Goal: Task Accomplishment & Management: Complete application form

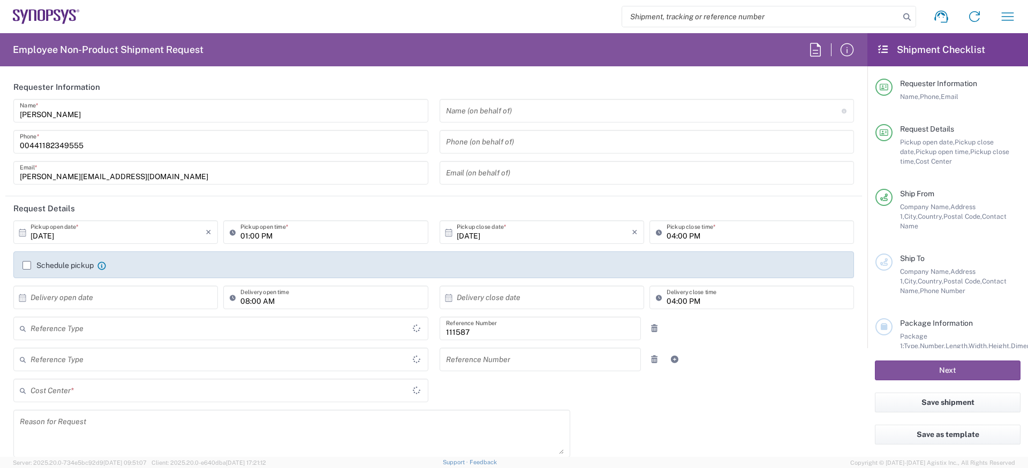
type input "Department"
type input "GB02, CIO, IT, ESS18 111587"
type input "Delivered at Place"
type input "[GEOGRAPHIC_DATA]"
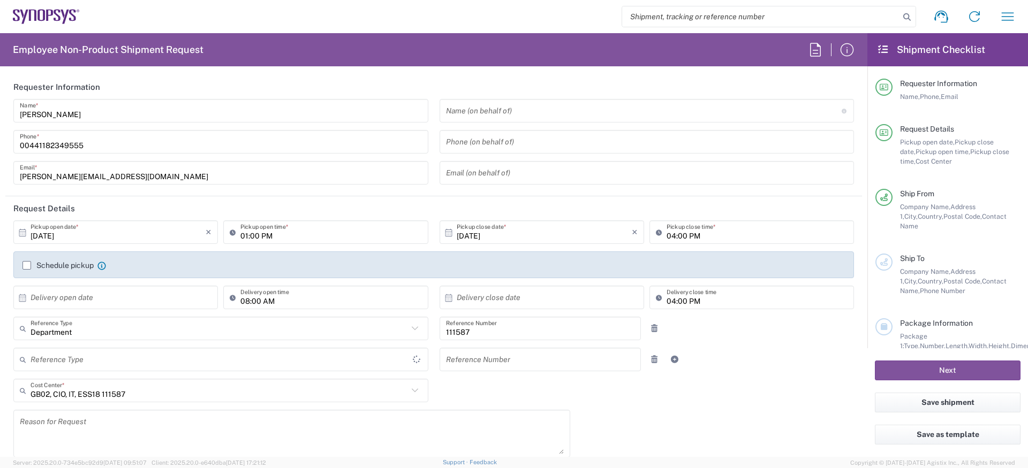
type input "[GEOGRAPHIC_DATA]"
click at [249, 240] on input "01:00 PM" at bounding box center [330, 232] width 181 height 19
type input "Theale GB33"
click at [43, 267] on label "Schedule pickup" at bounding box center [57, 265] width 71 height 9
click at [27, 265] on input "Schedule pickup" at bounding box center [27, 265] width 0 height 0
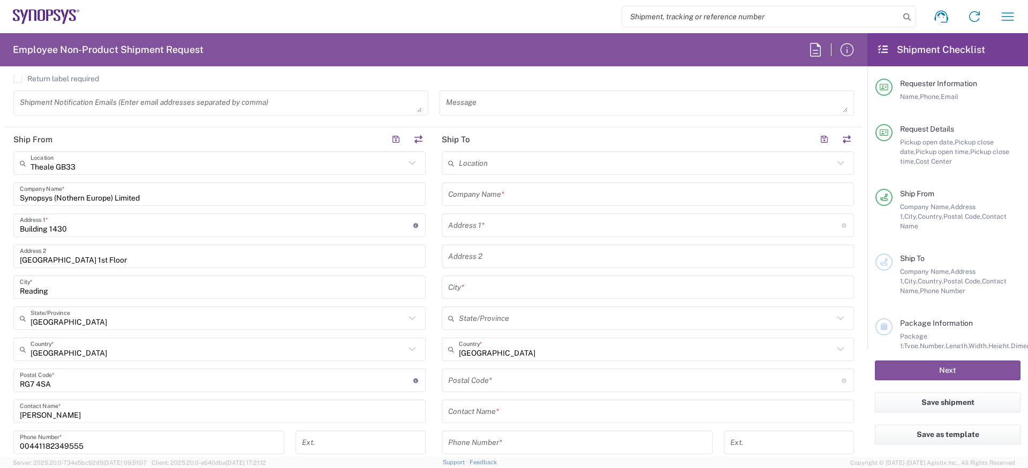
scroll to position [475, 0]
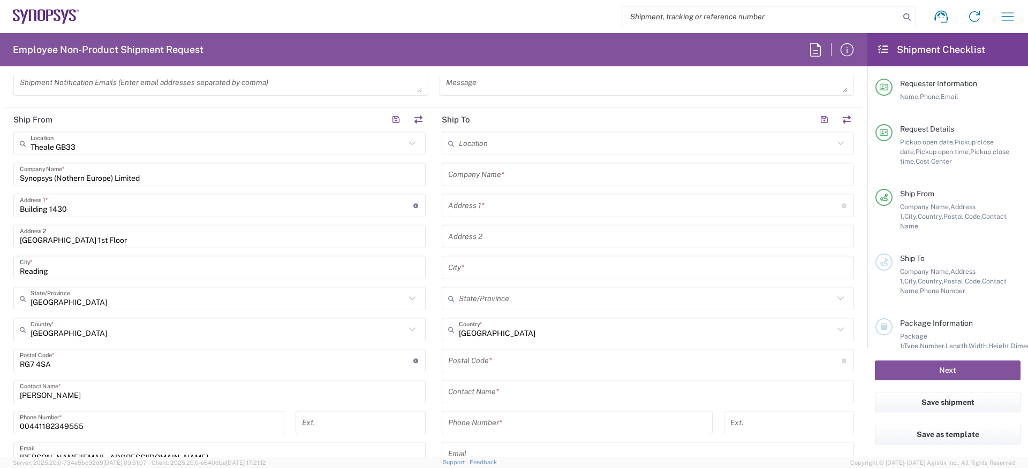
click at [510, 194] on div "Address 1 * For cross streets use street names with '&' or 'and' in between. Fo…" at bounding box center [648, 206] width 412 height 24
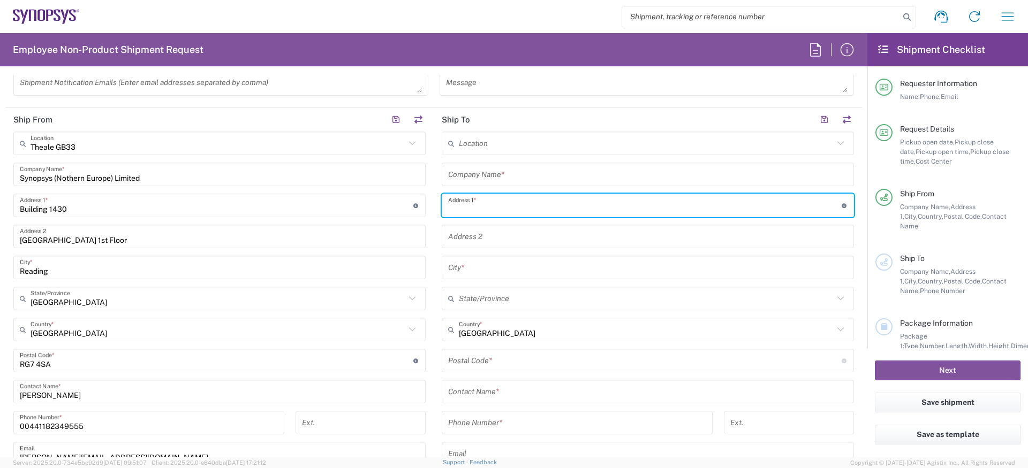
click at [506, 186] on div "Location [GEOGRAPHIC_DATA] DE04 Agrate Brianza IT01 [GEOGRAPHIC_DATA] DE02 [GEO…" at bounding box center [648, 357] width 412 height 450
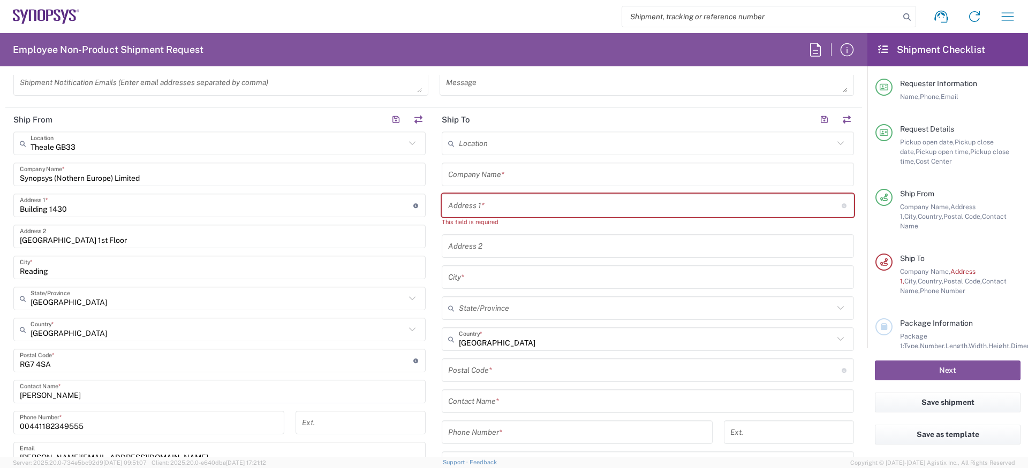
click at [511, 177] on input "text" at bounding box center [647, 174] width 399 height 19
paste input "[PERSON_NAME] [PERSON_NAME]"
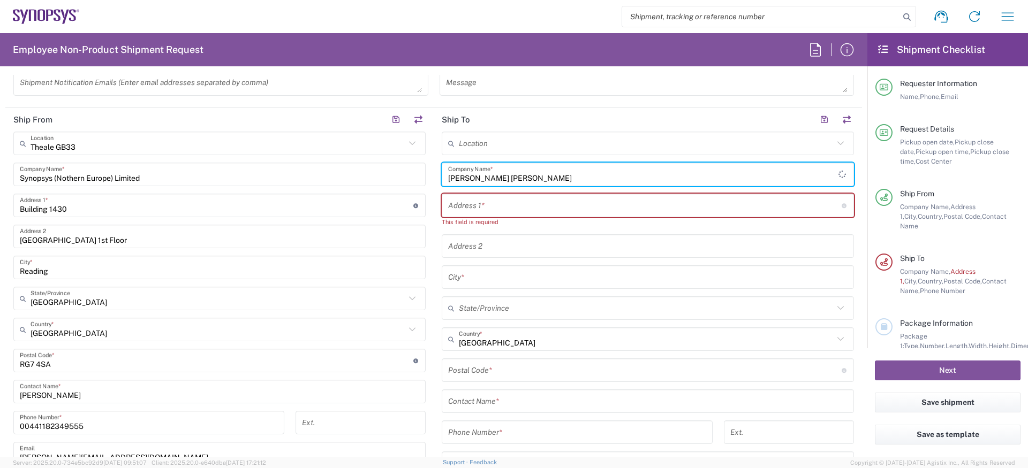
type input "[PERSON_NAME] [PERSON_NAME]"
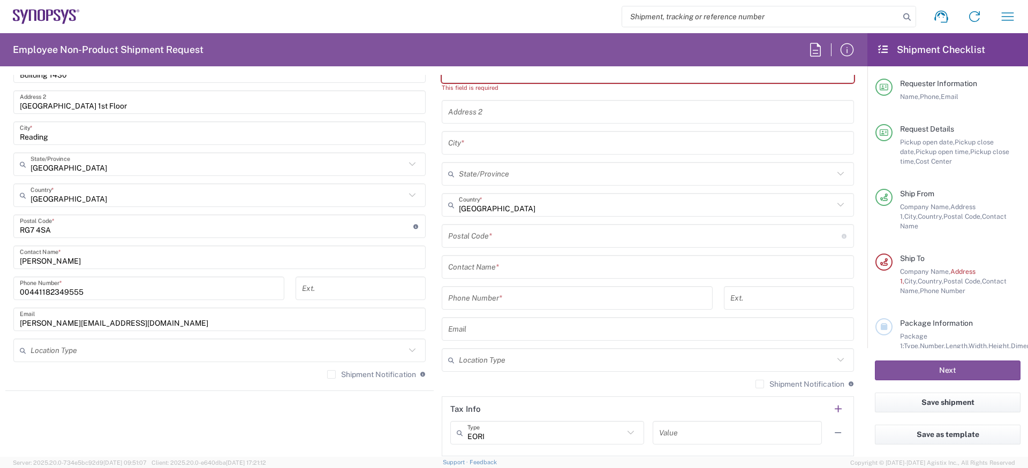
scroll to position [616, 0]
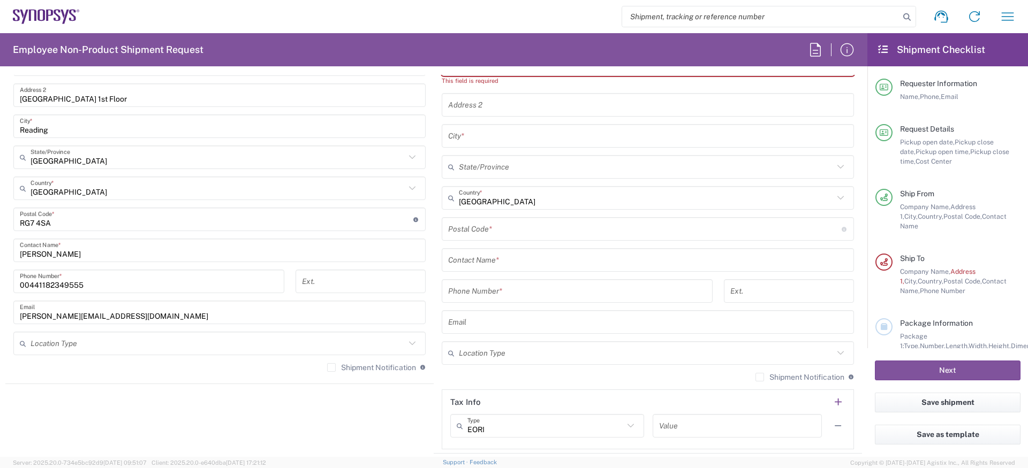
click at [519, 262] on input "text" at bounding box center [647, 260] width 399 height 19
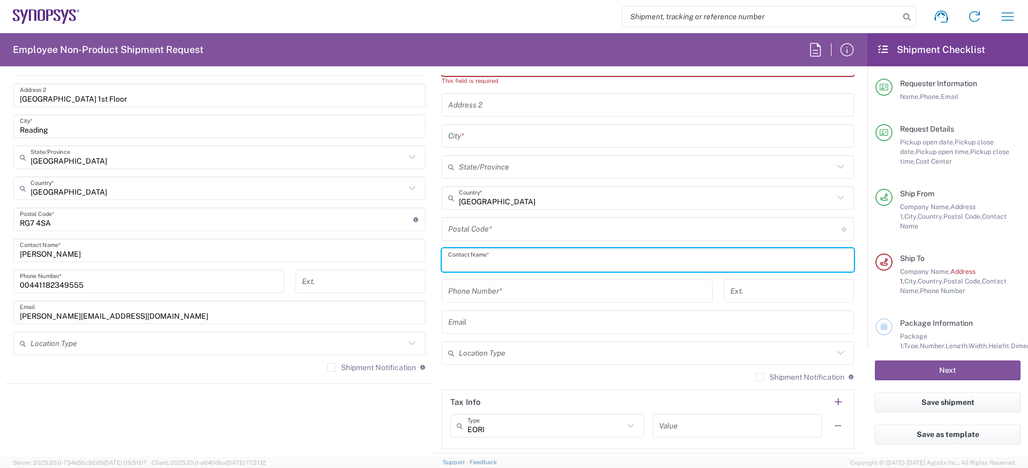
paste input "[PERSON_NAME] [PERSON_NAME]"
type input "[PERSON_NAME] [PERSON_NAME]"
click at [62, 295] on div "00441182349555 Phone Number *" at bounding box center [149, 285] width 282 height 31
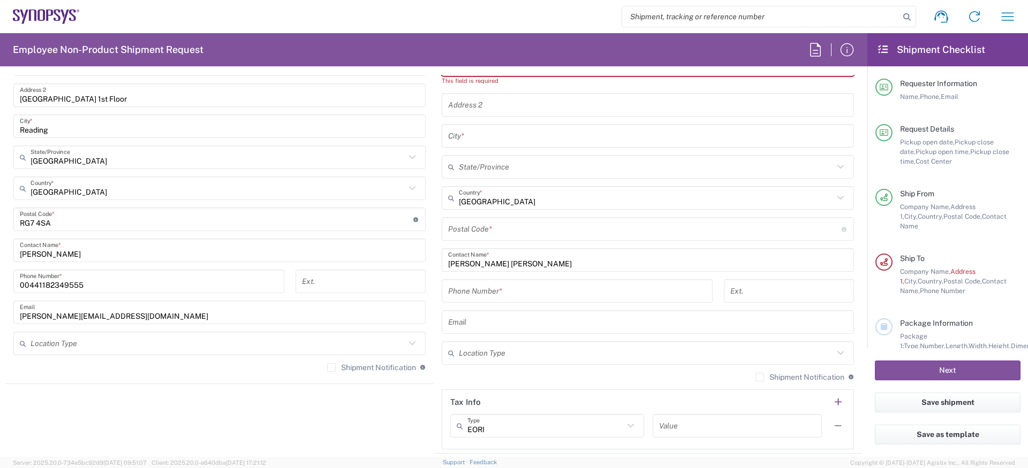
click at [55, 284] on input "00441182349555" at bounding box center [149, 281] width 258 height 19
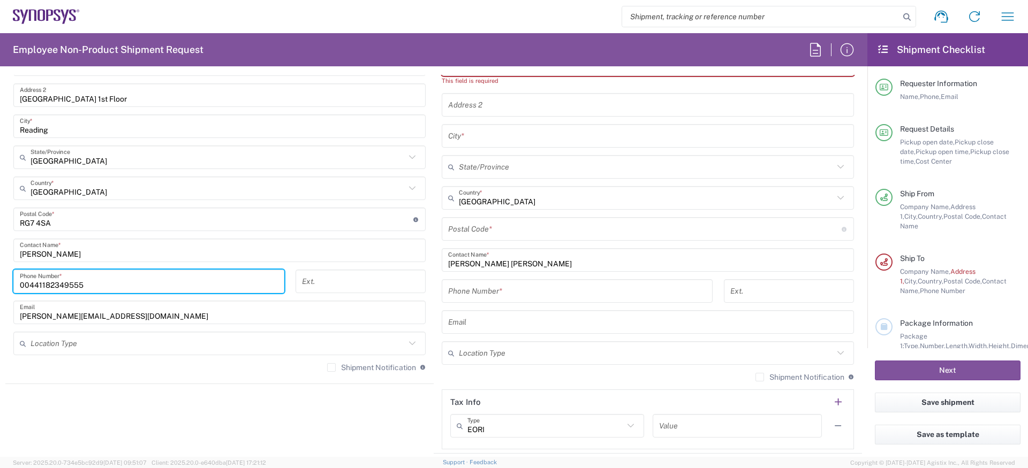
click at [55, 284] on input "00441182349555" at bounding box center [149, 281] width 258 height 19
click at [534, 288] on input "tel" at bounding box center [577, 291] width 258 height 19
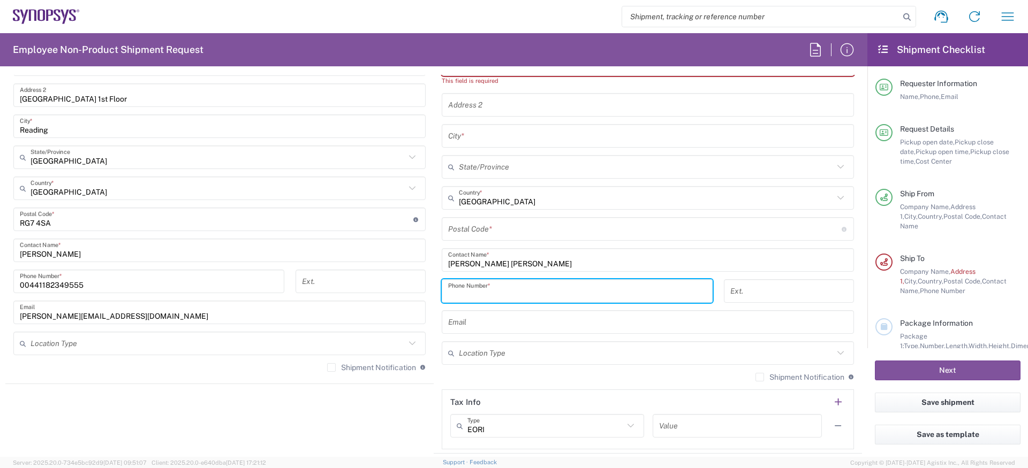
paste input "00441182349555"
type input "00441182349555"
click at [502, 320] on input "text" at bounding box center [647, 322] width 399 height 19
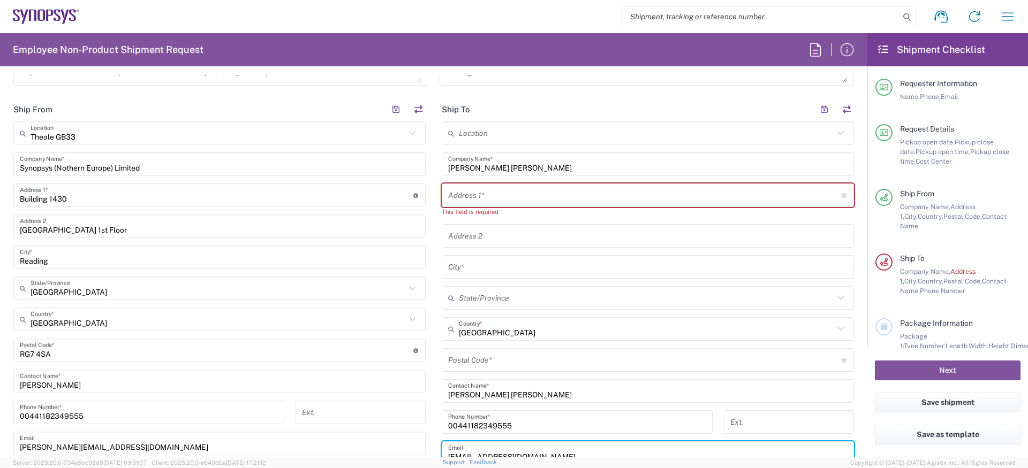
scroll to position [478, 0]
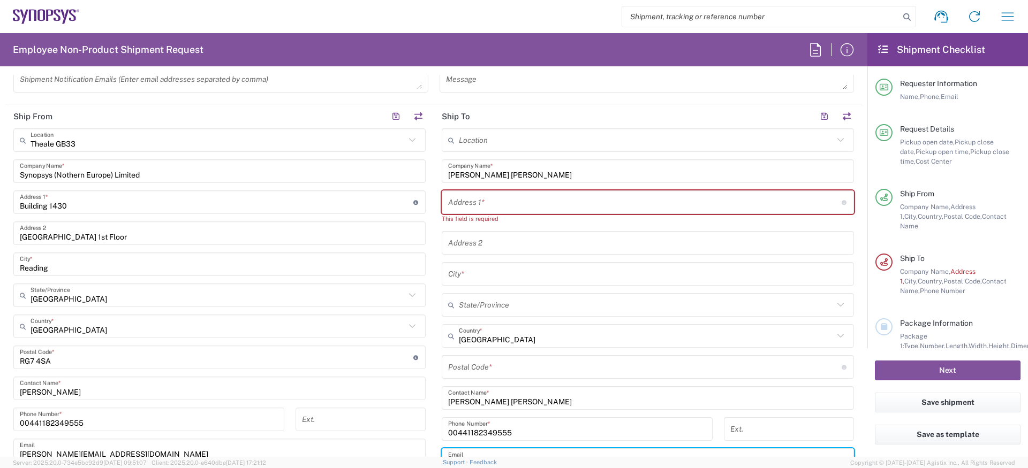
type input "[EMAIL_ADDRESS][DOMAIN_NAME]"
click at [485, 196] on input "text" at bounding box center [644, 202] width 393 height 19
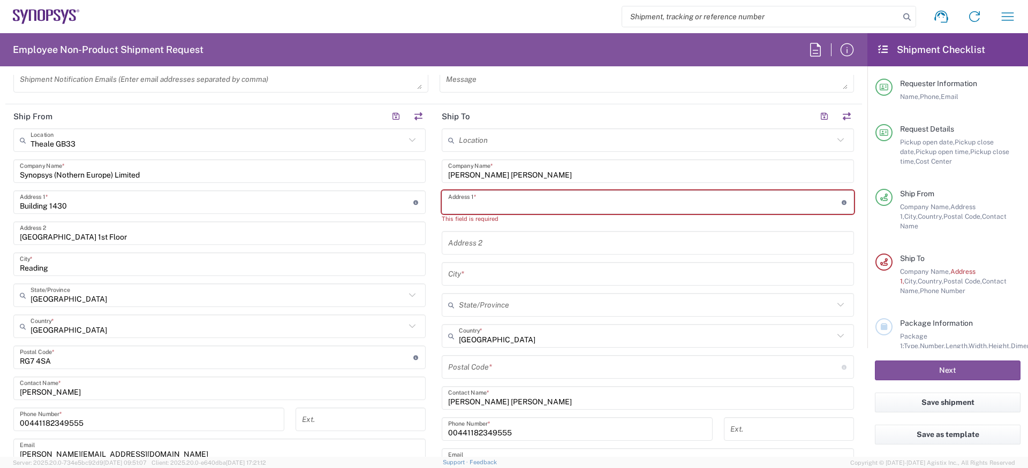
paste input "[STREET_ADDRESS]"
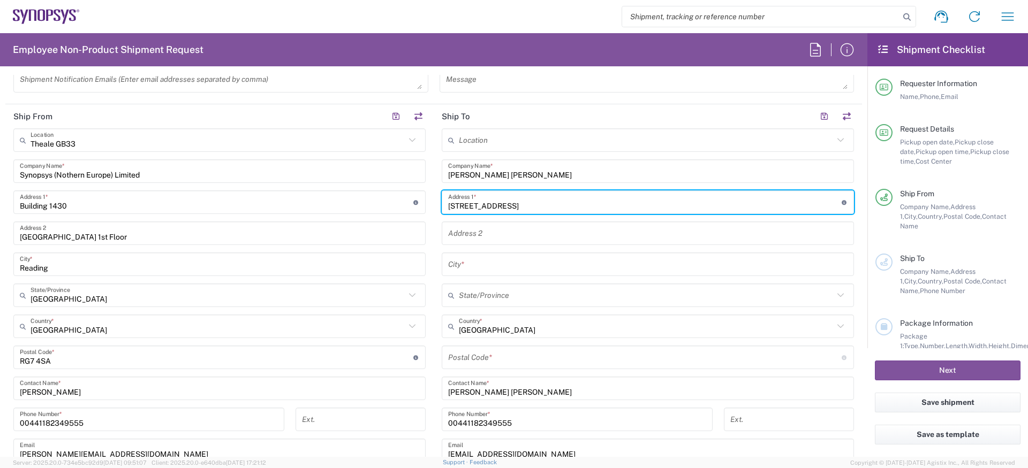
type input "[STREET_ADDRESS]"
click at [474, 236] on input "text" at bounding box center [647, 233] width 399 height 19
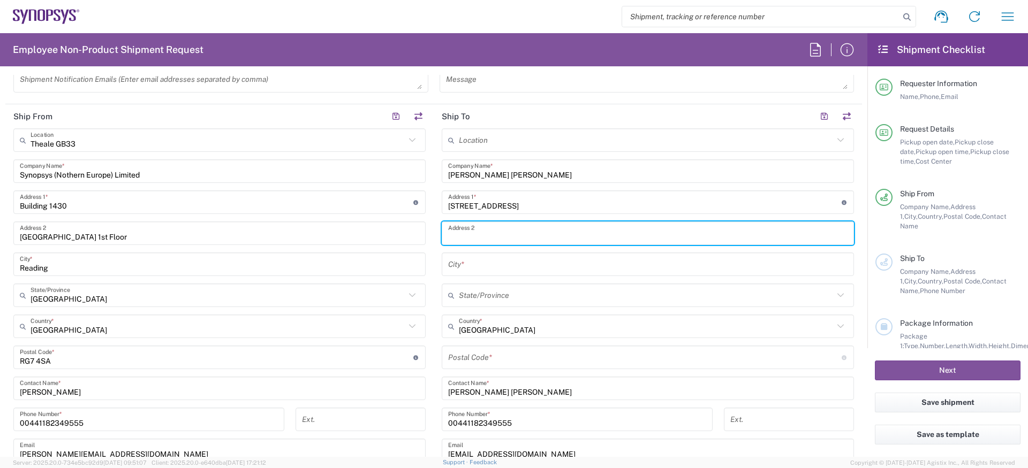
paste input "[GEOGRAPHIC_DATA]"
type input "[GEOGRAPHIC_DATA]"
click at [473, 270] on input "text" at bounding box center [647, 264] width 399 height 19
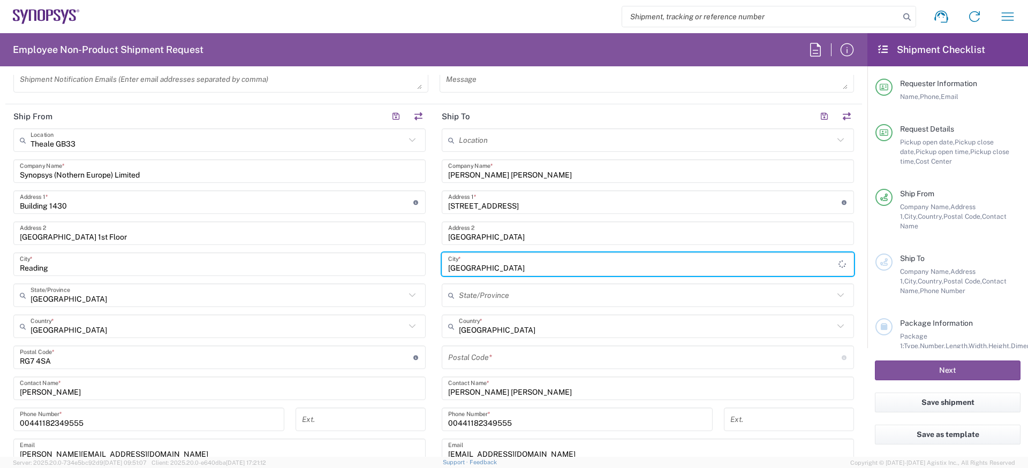
type input "[GEOGRAPHIC_DATA]"
click at [504, 293] on input "text" at bounding box center [646, 295] width 375 height 19
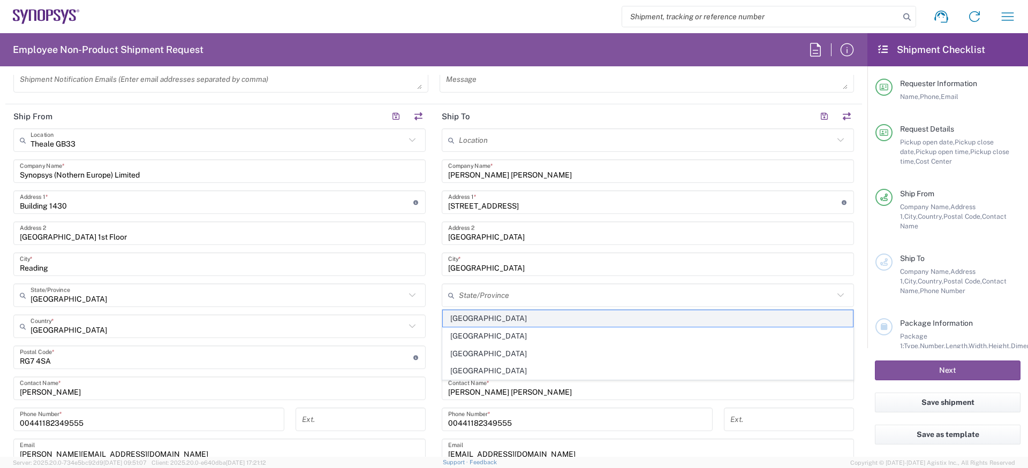
click at [499, 316] on span "[GEOGRAPHIC_DATA]" at bounding box center [648, 318] width 410 height 17
type input "[GEOGRAPHIC_DATA]"
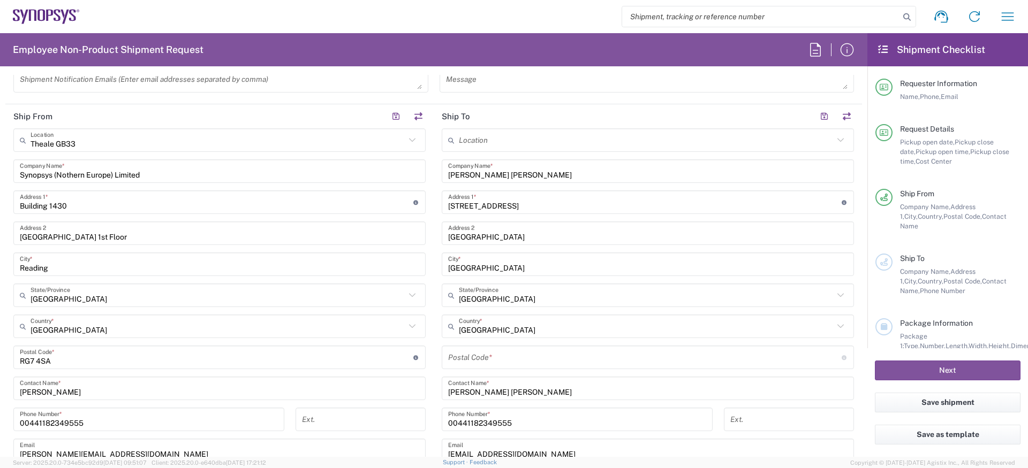
click at [507, 348] on div "Postal Code * Enter Postal Code here" at bounding box center [648, 358] width 412 height 24
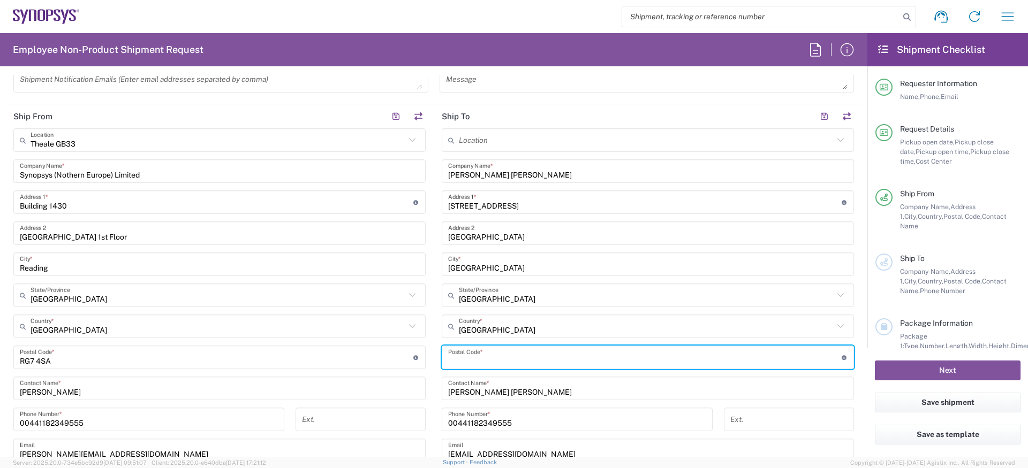
paste input "HA9 8HZ"
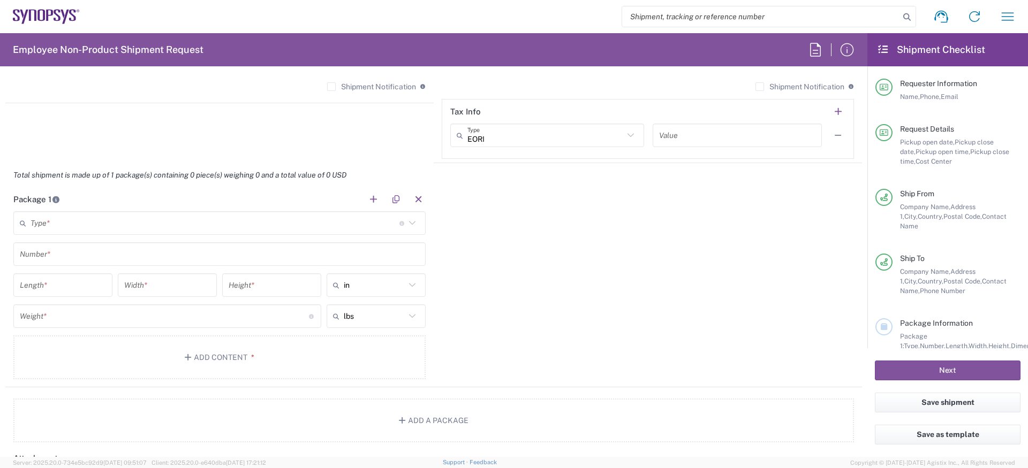
scroll to position [898, 0]
type input "HA9 8HZ"
click at [224, 221] on input "text" at bounding box center [215, 223] width 369 height 19
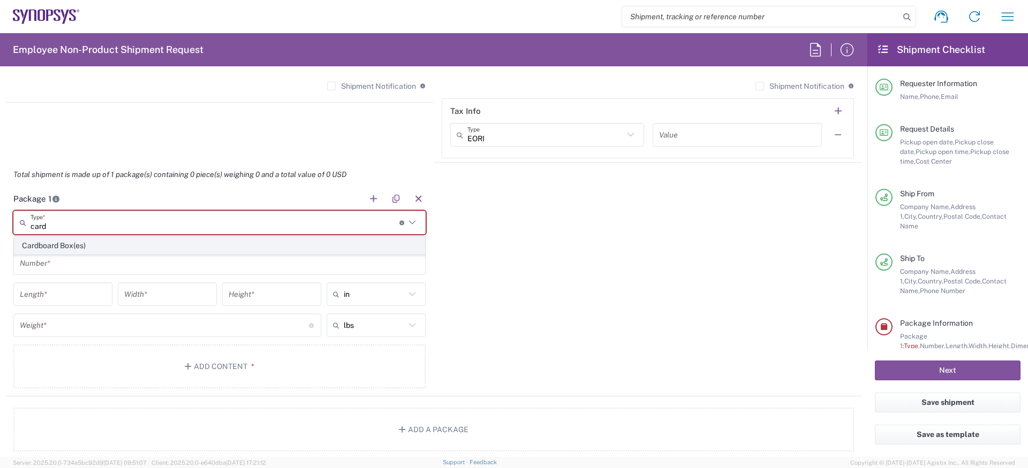
click at [179, 239] on span "Cardboard Box(es)" at bounding box center [219, 246] width 410 height 17
type input "Cardboard Box(es)"
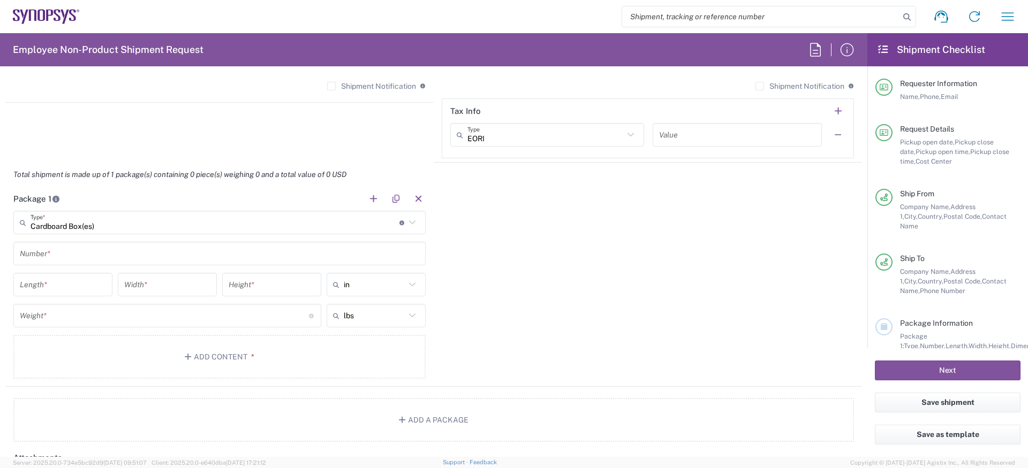
click at [126, 252] on input "text" at bounding box center [219, 254] width 399 height 19
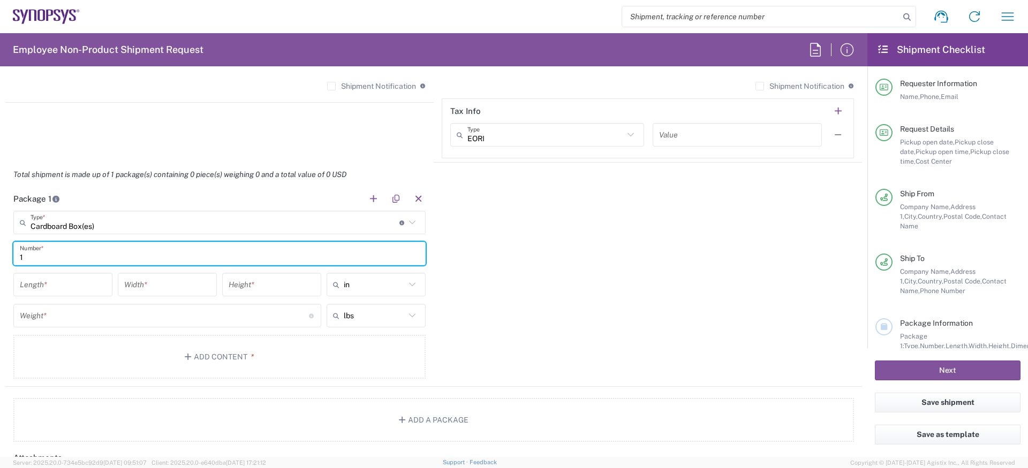
type input "1"
click at [89, 285] on input "number" at bounding box center [63, 285] width 86 height 19
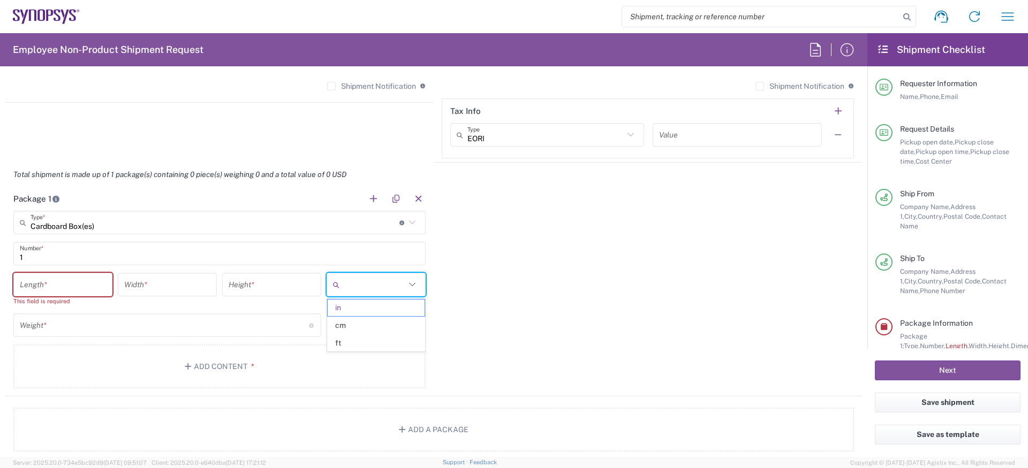
click at [365, 278] on input "text" at bounding box center [375, 284] width 62 height 17
click at [363, 322] on span "cm" at bounding box center [376, 325] width 97 height 17
type input "cm"
click at [50, 293] on input "number" at bounding box center [63, 285] width 86 height 19
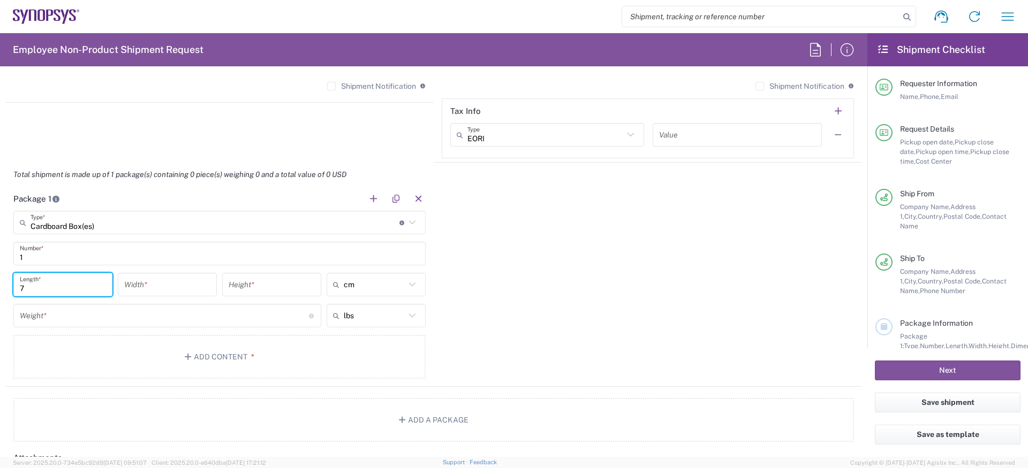
type input "7"
type input "45"
type input "26"
click at [118, 314] on input "number" at bounding box center [164, 316] width 289 height 19
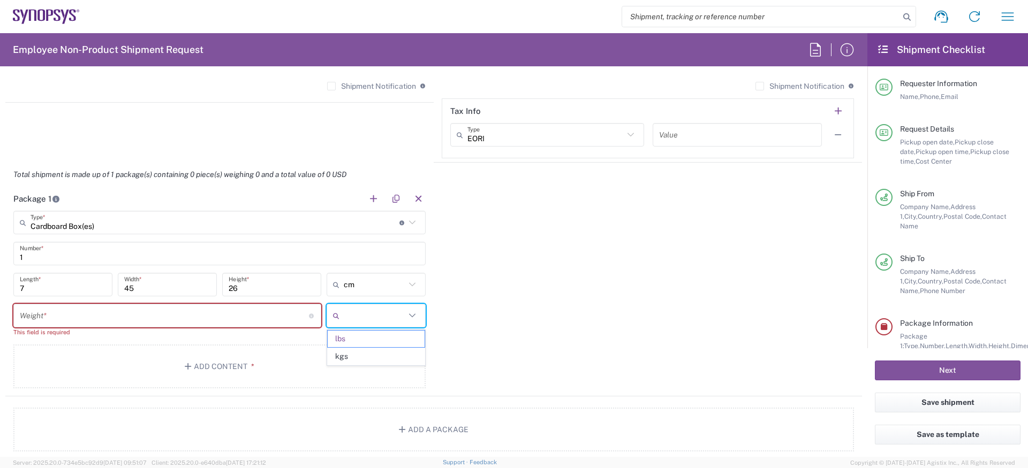
click at [380, 309] on input "text" at bounding box center [375, 315] width 62 height 17
click at [359, 366] on button "Add Content *" at bounding box center [219, 367] width 412 height 44
type input "lbs"
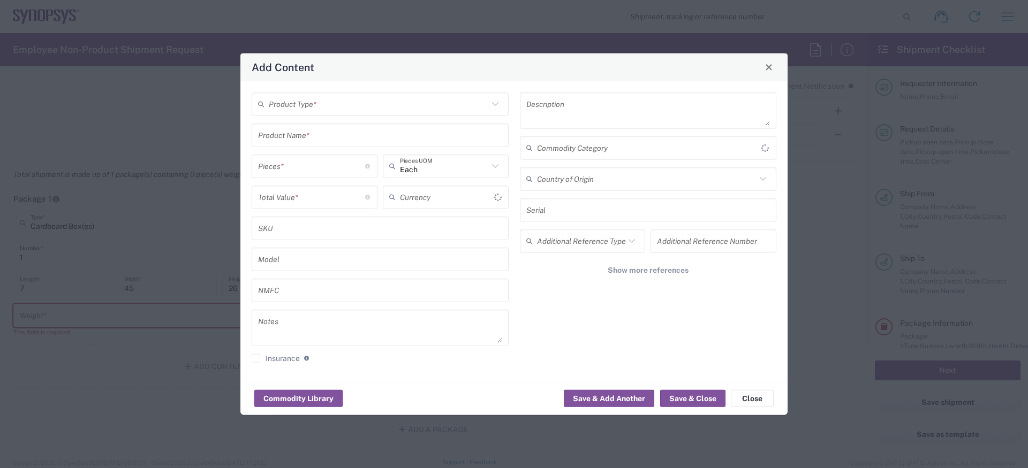
type input "US Dollar"
click at [758, 405] on button "Close" at bounding box center [752, 398] width 43 height 17
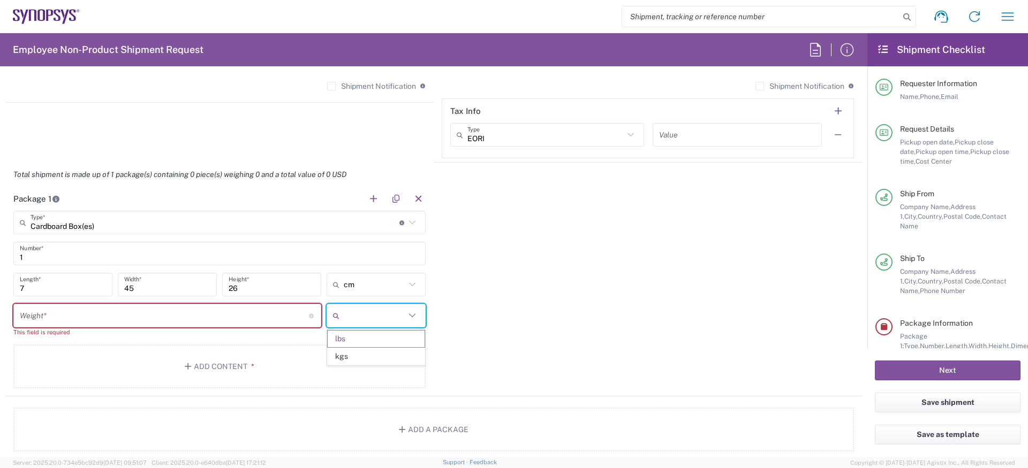
click at [393, 320] on input "text" at bounding box center [375, 315] width 62 height 17
click at [387, 355] on span "kgs" at bounding box center [376, 356] width 97 height 17
type input "kgs"
click at [260, 320] on input "number" at bounding box center [164, 316] width 289 height 19
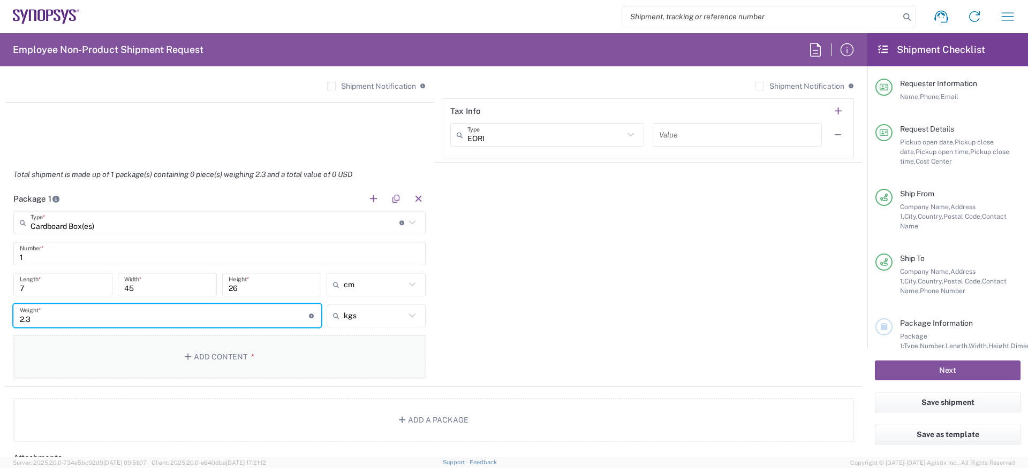
type input "2.3"
click at [347, 359] on button "Add Content *" at bounding box center [219, 357] width 412 height 44
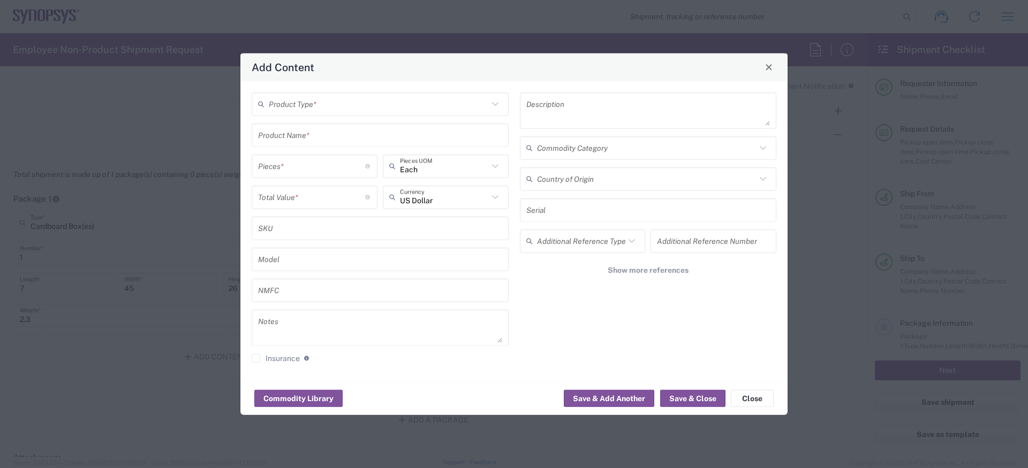
click at [347, 105] on input "text" at bounding box center [378, 104] width 219 height 19
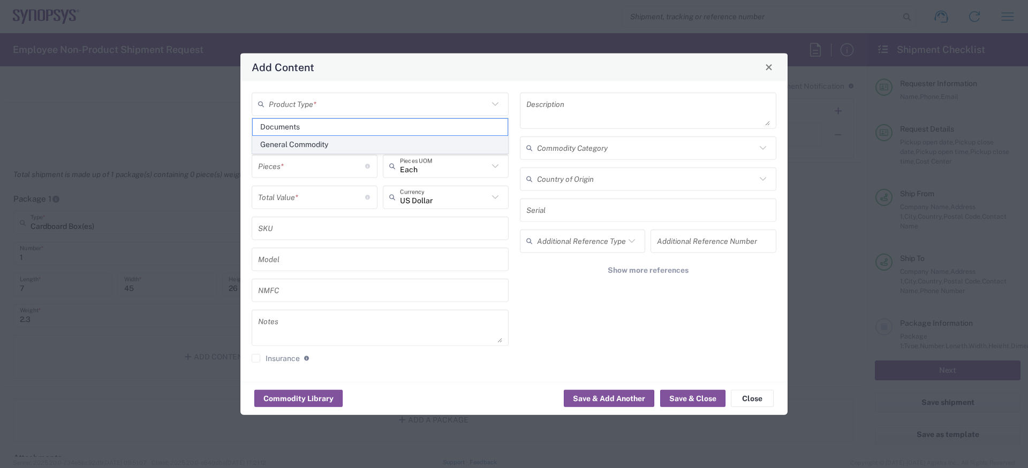
click at [330, 139] on span "General Commodity" at bounding box center [380, 144] width 255 height 17
type input "General Commodity"
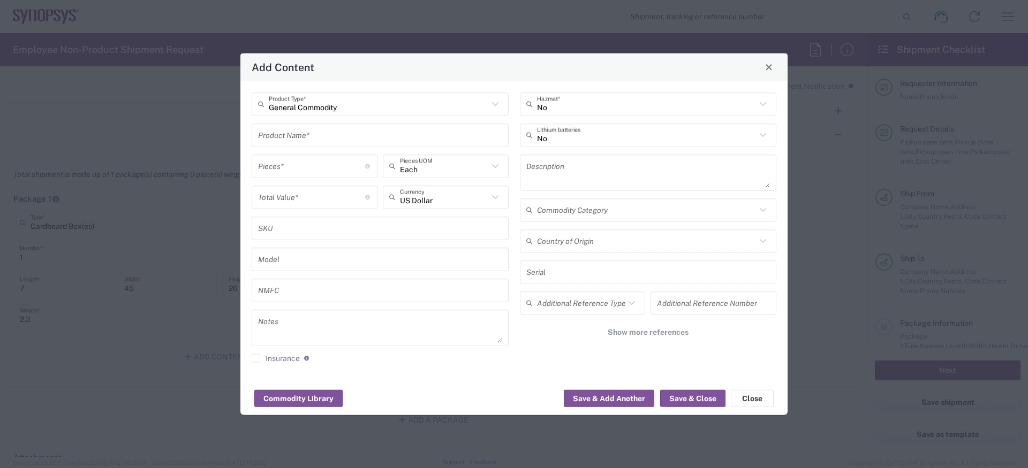
click at [329, 138] on input "text" at bounding box center [380, 135] width 244 height 19
type input "HP Laptop"
click at [327, 164] on input "number" at bounding box center [311, 166] width 107 height 19
type input "1"
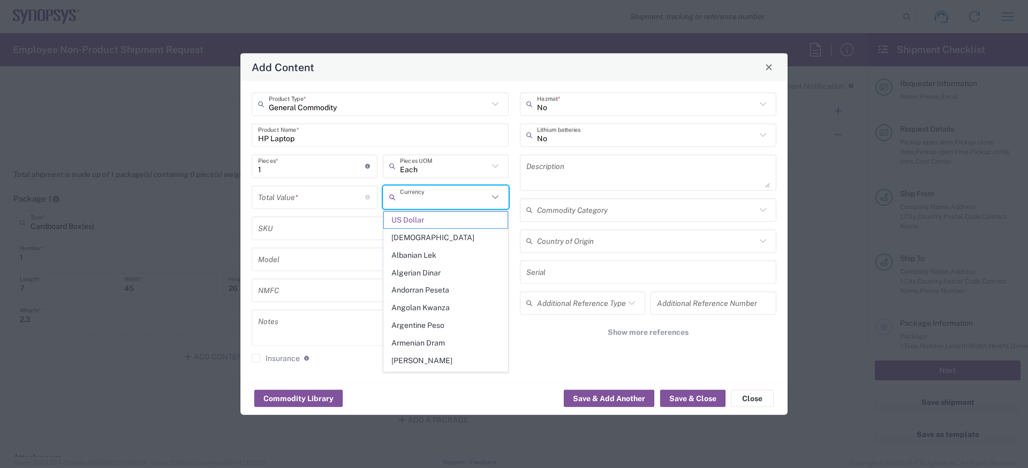
click at [406, 199] on input "text" at bounding box center [444, 197] width 88 height 19
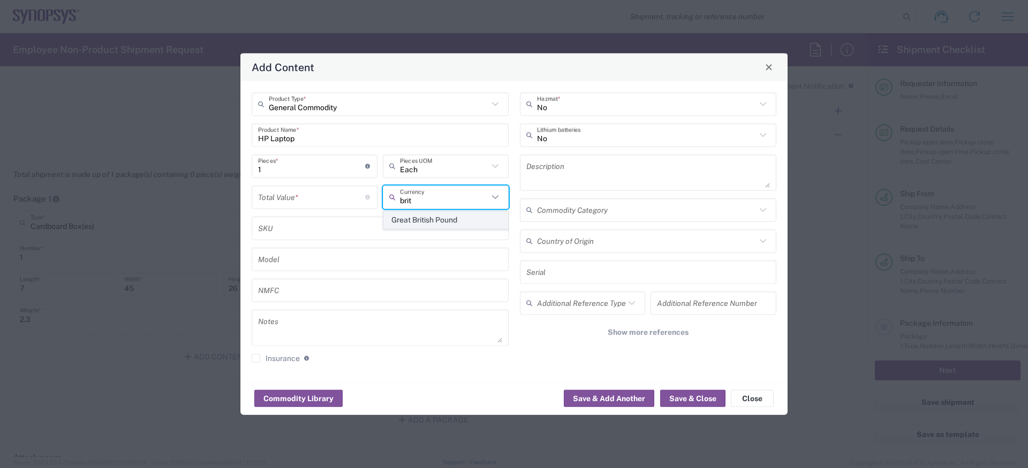
click at [403, 213] on span "Great British Pound" at bounding box center [446, 220] width 124 height 17
type input "Great British Pound"
click at [330, 198] on input "number" at bounding box center [311, 197] width 107 height 19
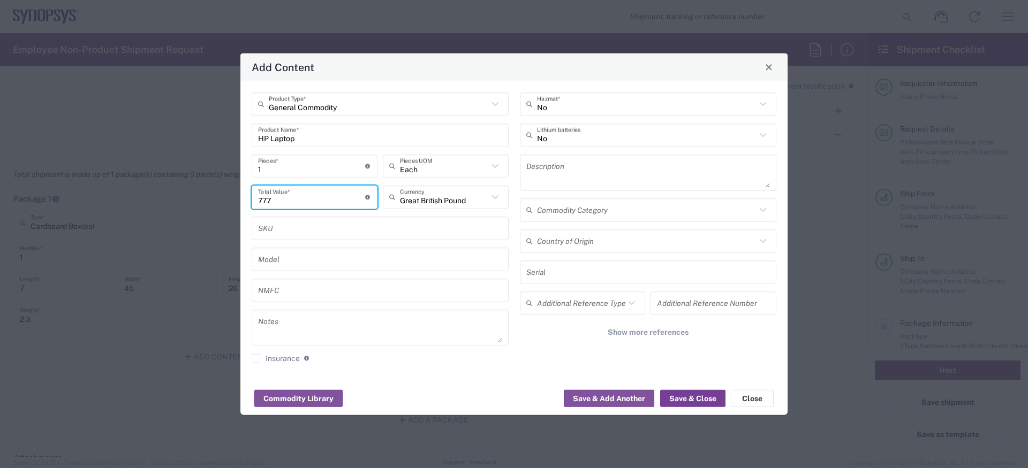
type input "777"
click at [699, 397] on button "Save & Close" at bounding box center [692, 398] width 65 height 17
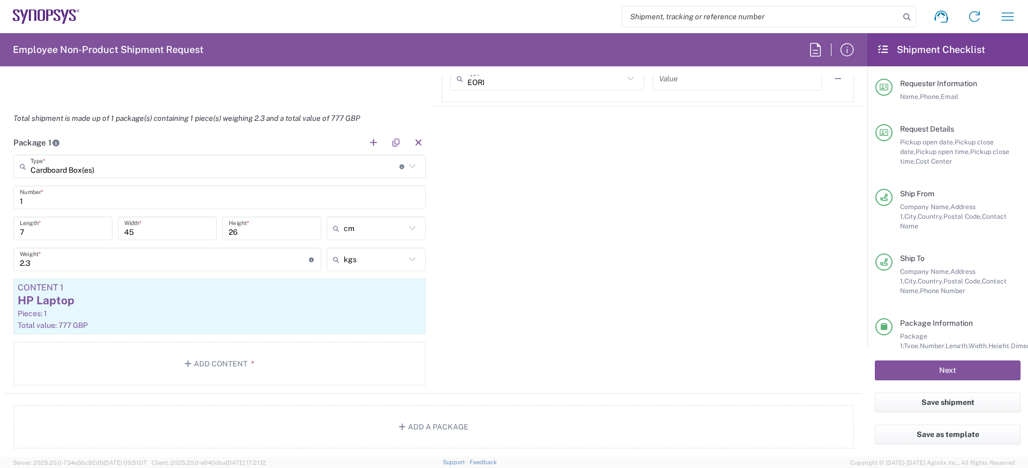
scroll to position [963, 0]
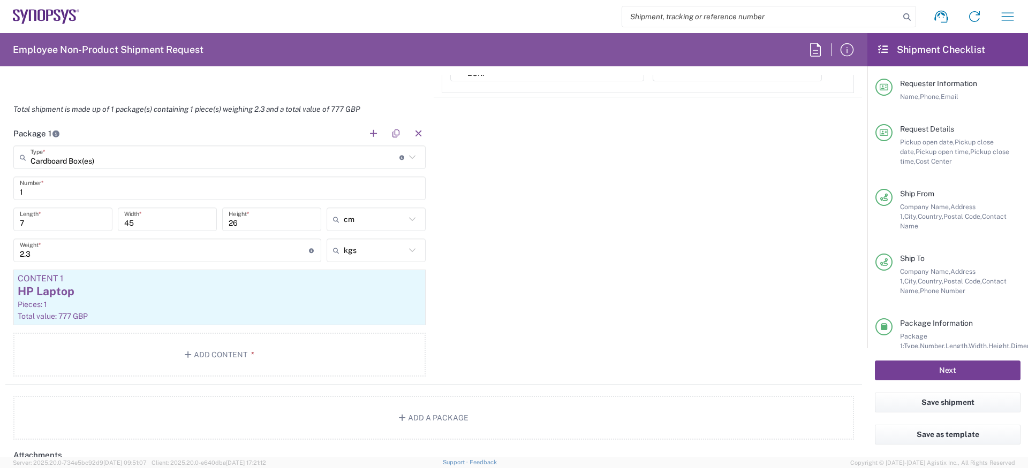
click at [889, 366] on button "Next" at bounding box center [948, 371] width 146 height 20
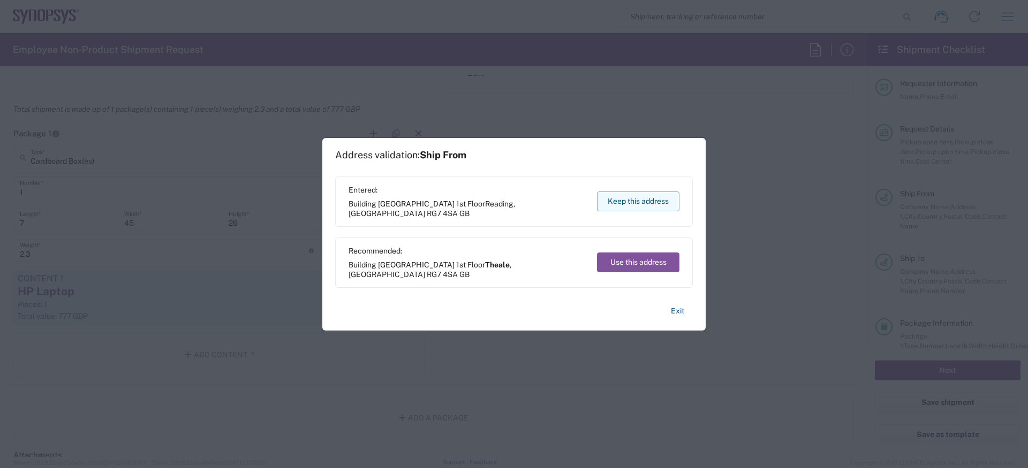
click at [639, 202] on button "Keep this address" at bounding box center [638, 202] width 82 height 20
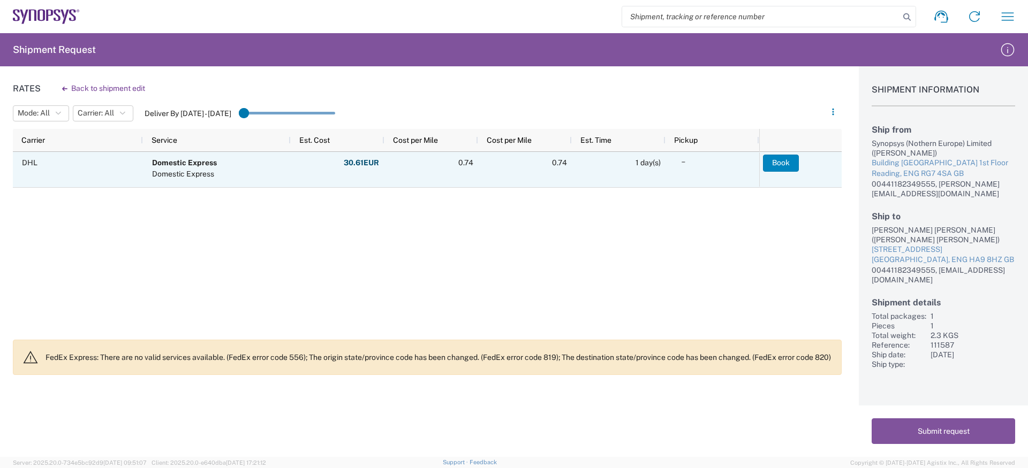
click at [776, 168] on button "Book" at bounding box center [781, 163] width 36 height 17
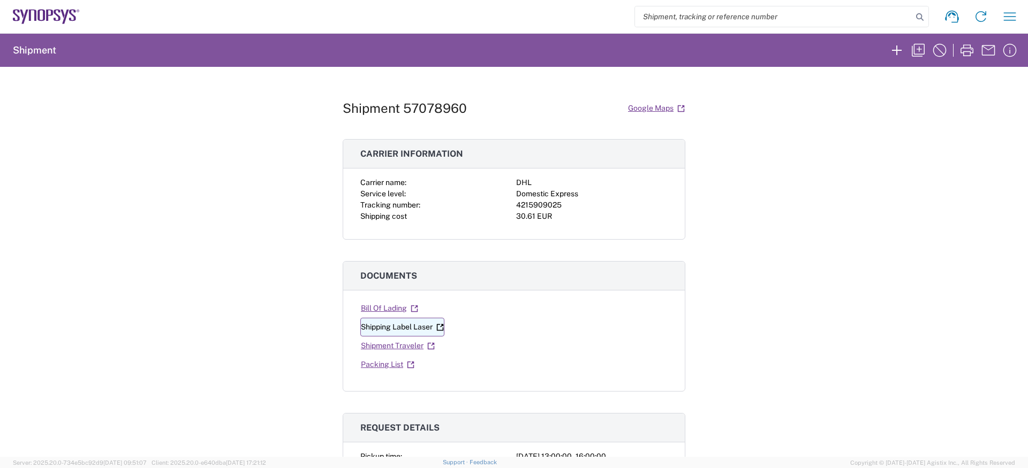
click at [415, 333] on link "Shipping Label Laser" at bounding box center [402, 327] width 84 height 19
